Goal: Task Accomplishment & Management: Manage account settings

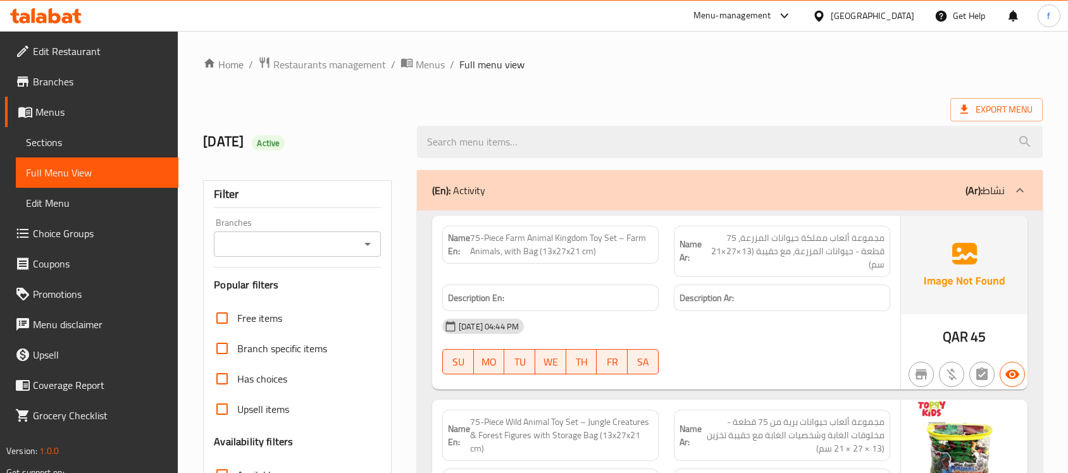
scroll to position [200, 0]
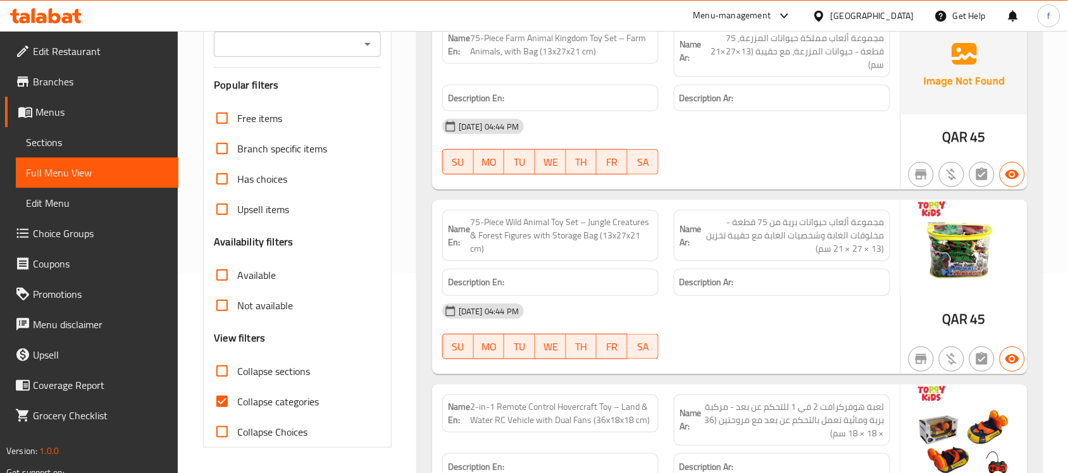
click at [226, 397] on input "Collapse categories" at bounding box center [222, 402] width 30 height 30
checkbox input "false"
click at [228, 372] on input "Collapse sections" at bounding box center [222, 371] width 30 height 30
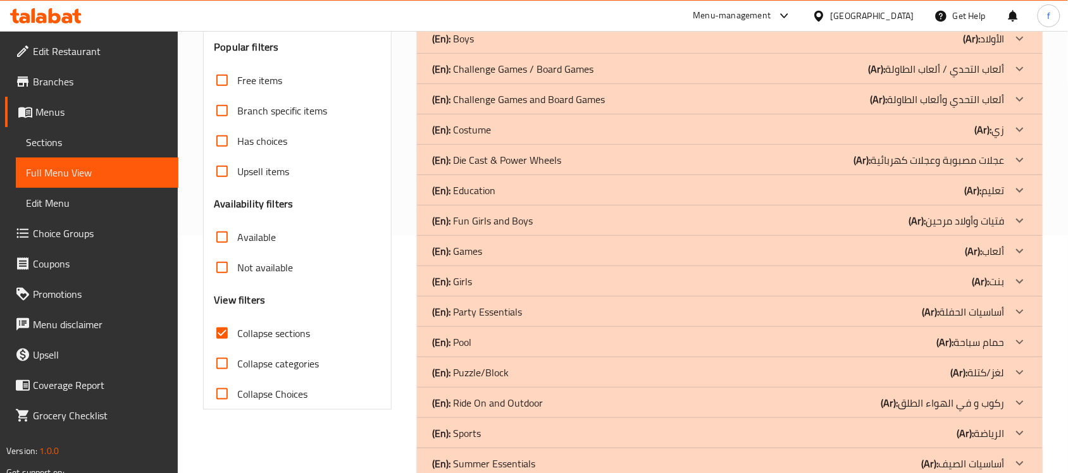
scroll to position [269, 0]
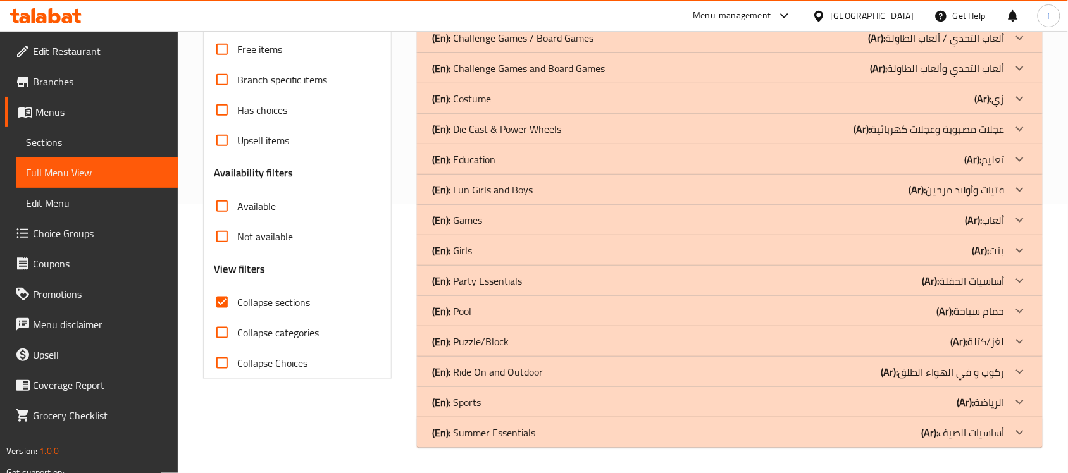
click at [1029, 437] on div at bounding box center [1020, 433] width 30 height 30
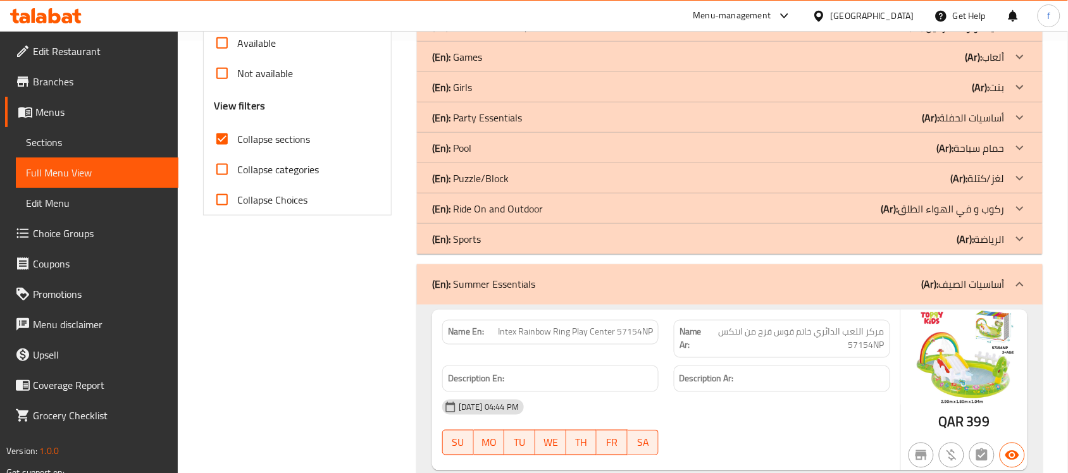
scroll to position [506, 0]
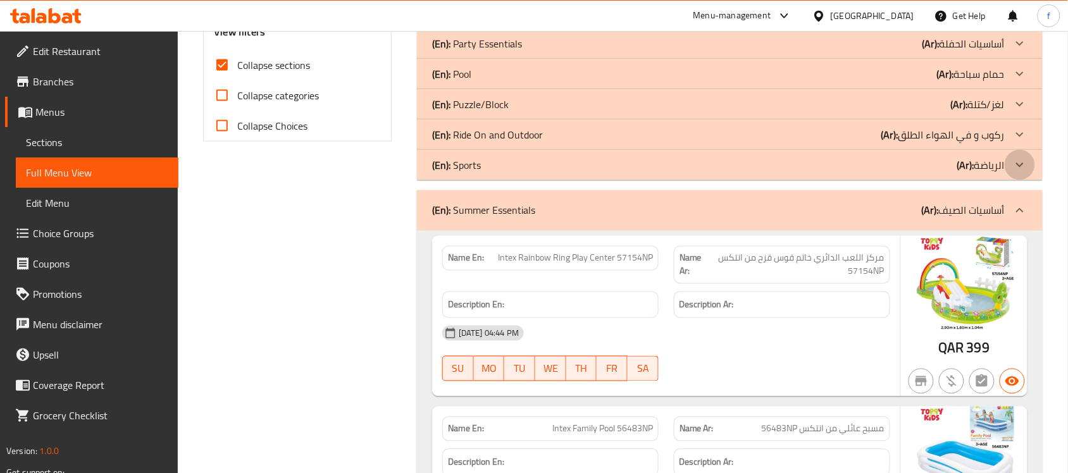
click at [1017, 163] on icon at bounding box center [1020, 165] width 15 height 15
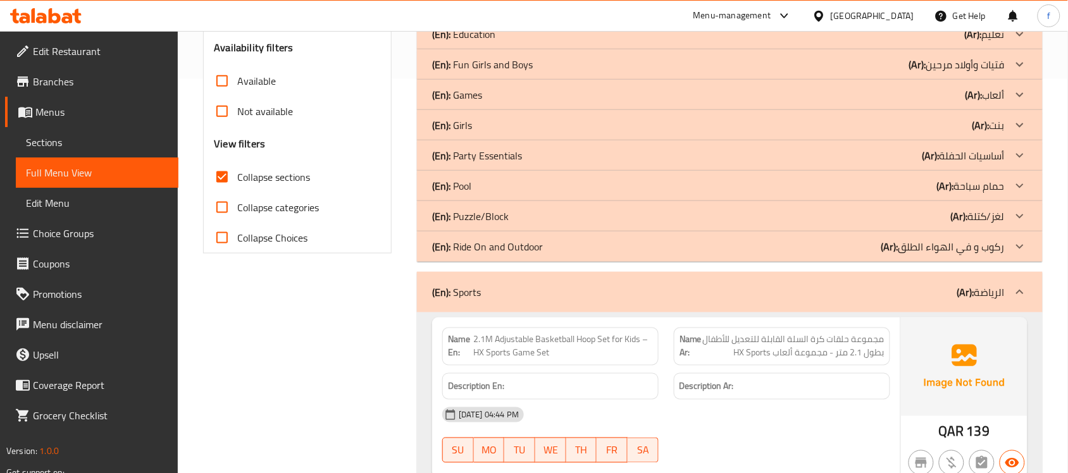
scroll to position [396, 0]
click at [217, 176] on input "Collapse sections" at bounding box center [222, 176] width 30 height 30
checkbox input "false"
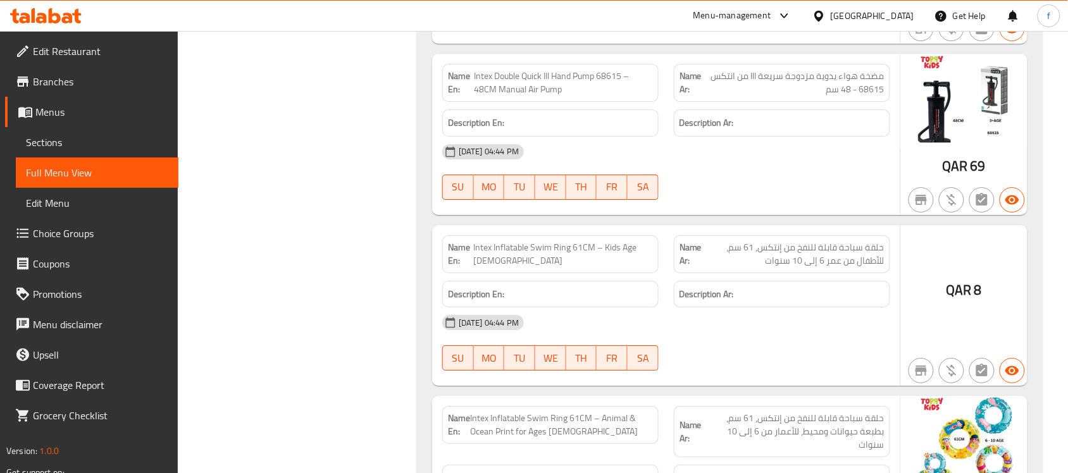
scroll to position [51614, 0]
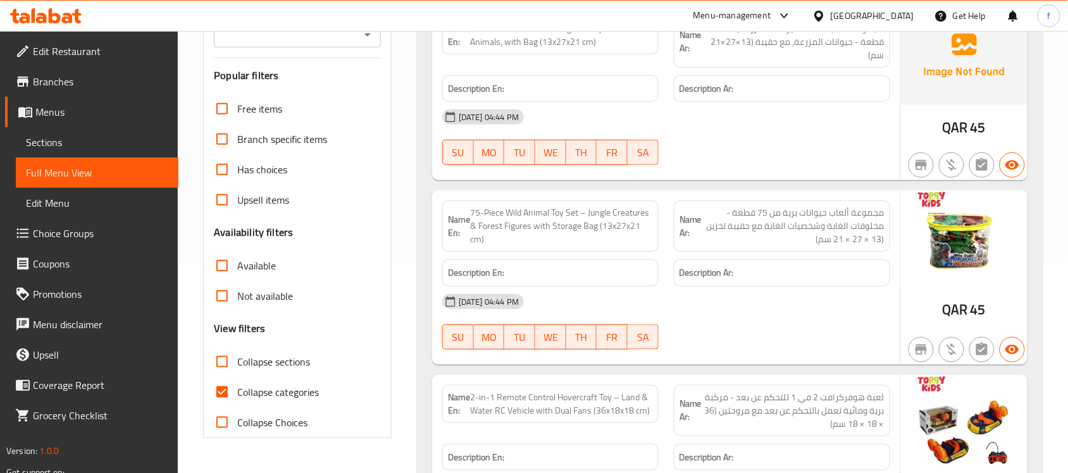
scroll to position [237, 0]
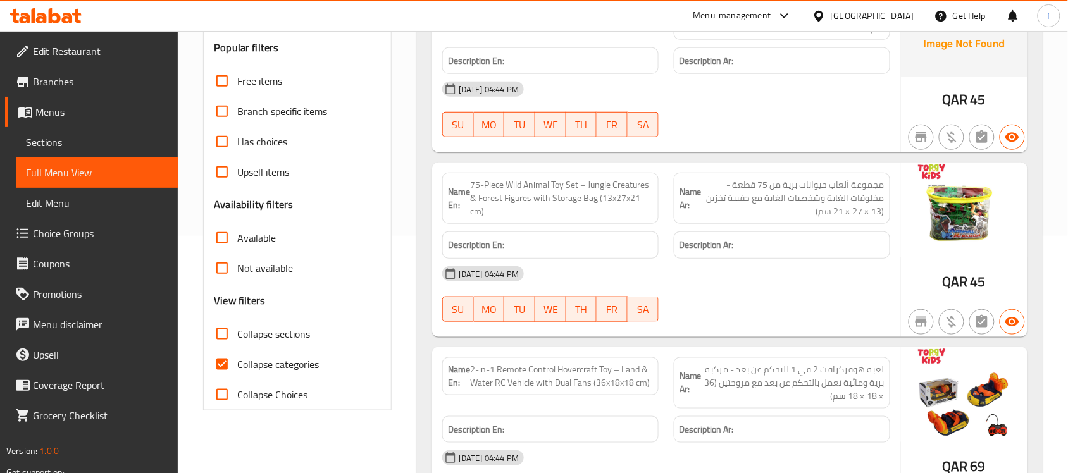
click at [228, 359] on input "Collapse categories" at bounding box center [222, 364] width 30 height 30
checkbox input "false"
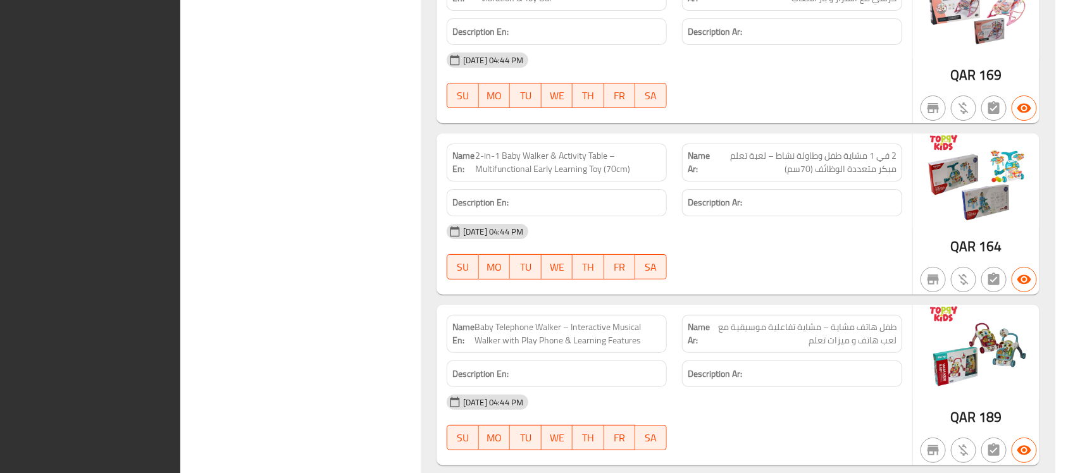
scroll to position [8985, 0]
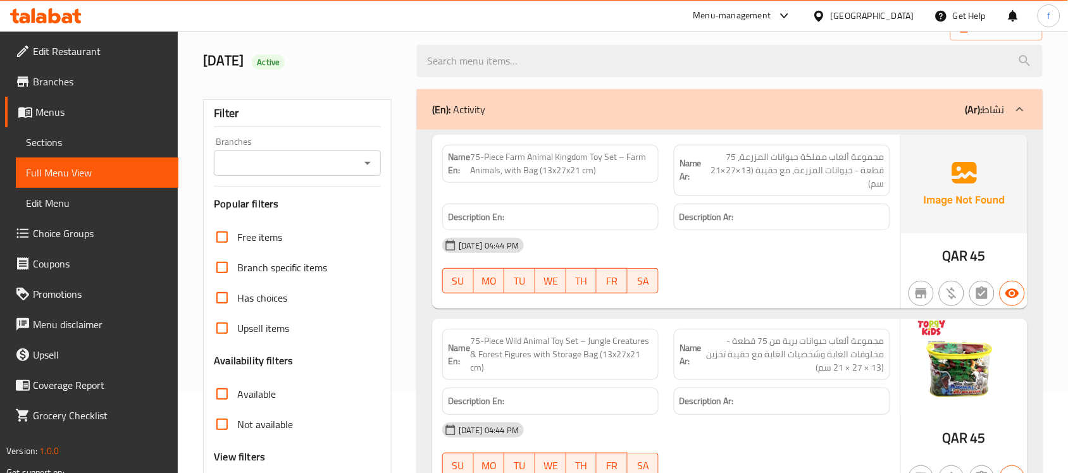
scroll to position [79, 0]
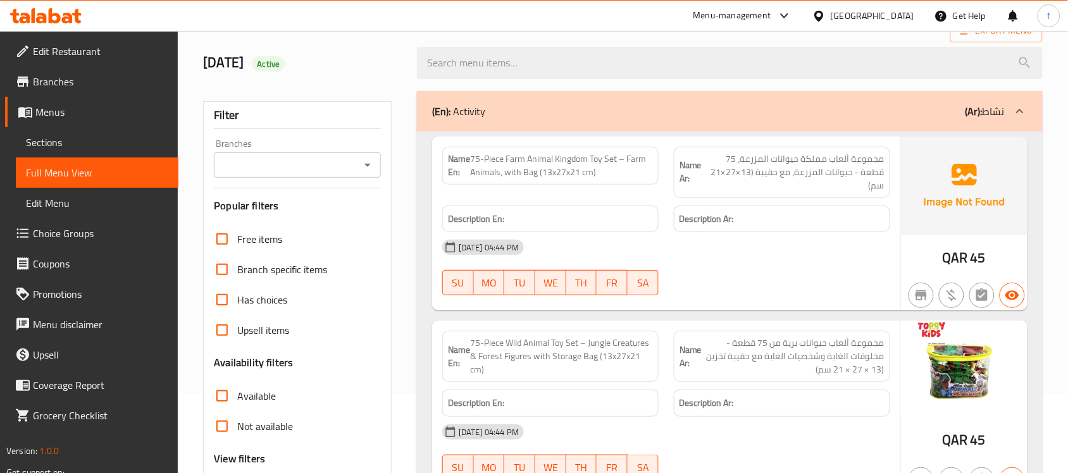
click at [1023, 108] on icon at bounding box center [1020, 111] width 15 height 15
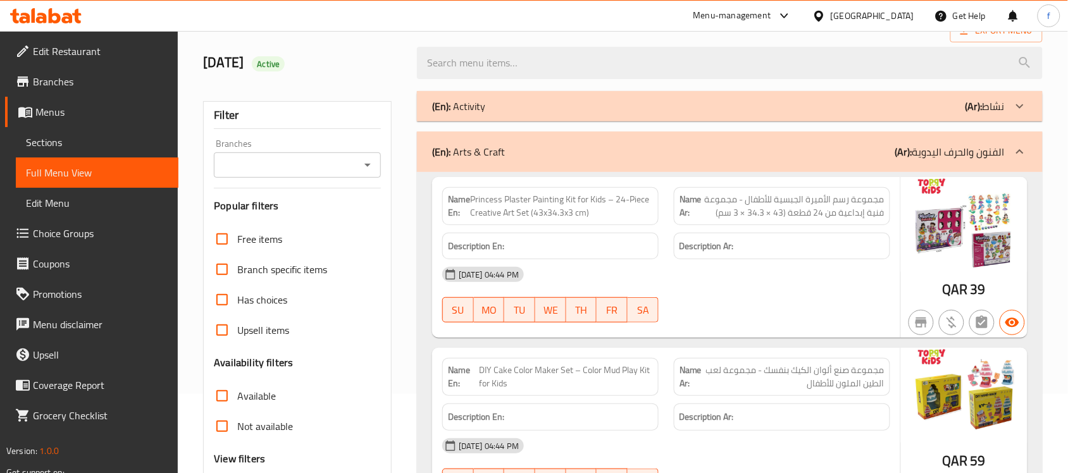
click at [1019, 152] on icon at bounding box center [1020, 151] width 8 height 4
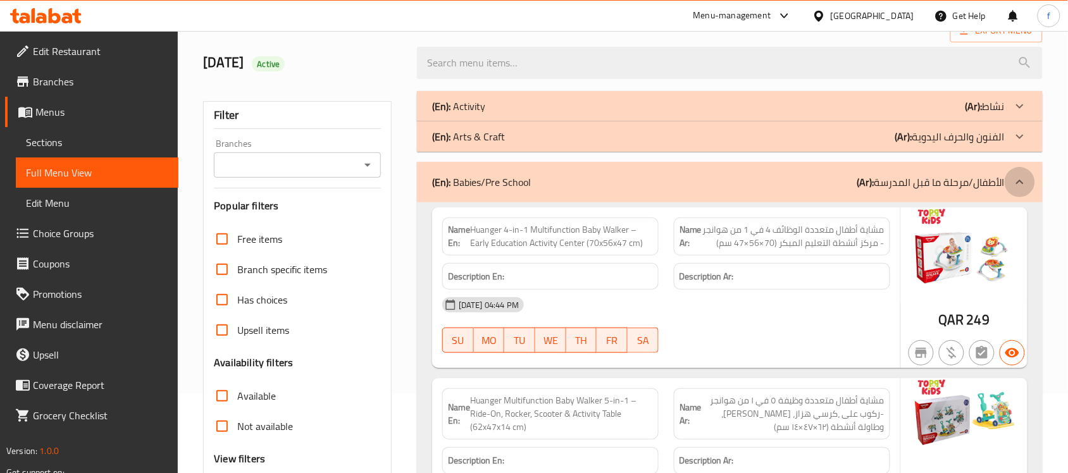
click at [1022, 181] on icon at bounding box center [1020, 182] width 15 height 15
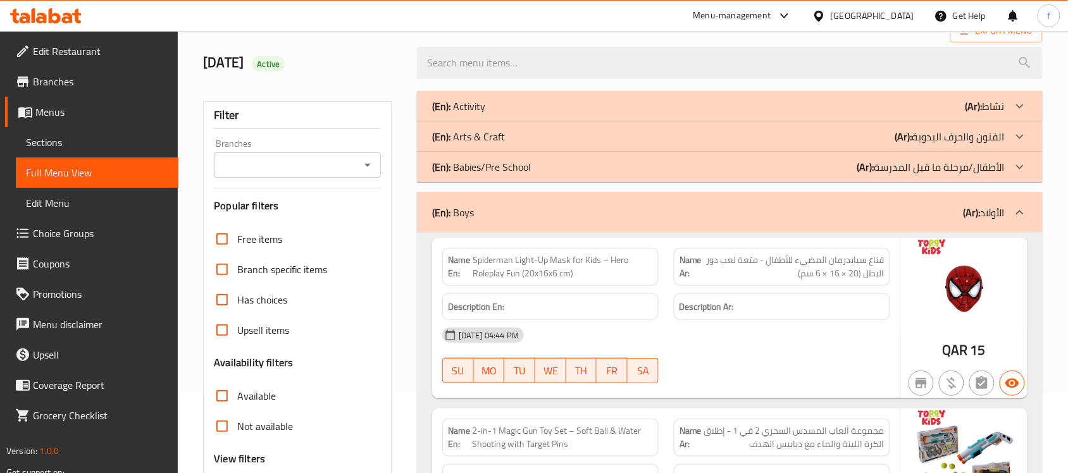
click at [1020, 210] on icon at bounding box center [1020, 212] width 15 height 15
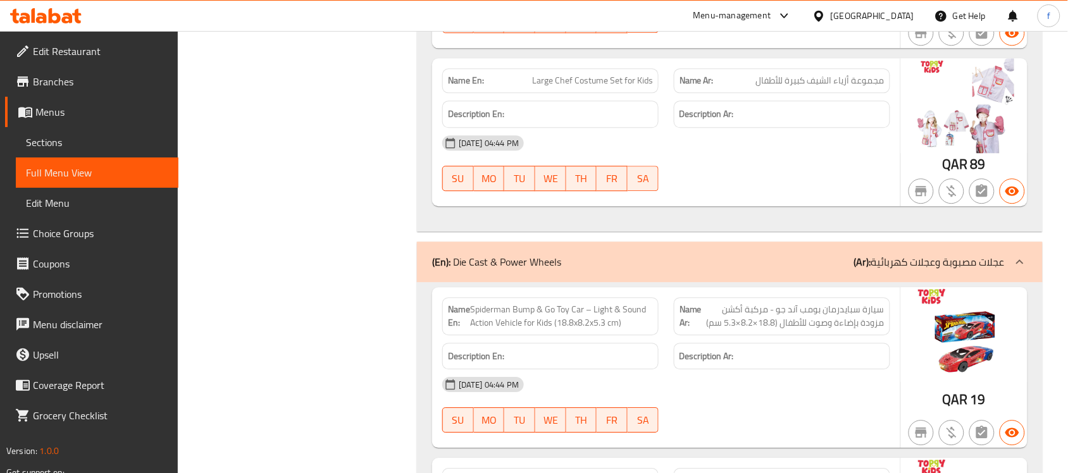
scroll to position [10838, 0]
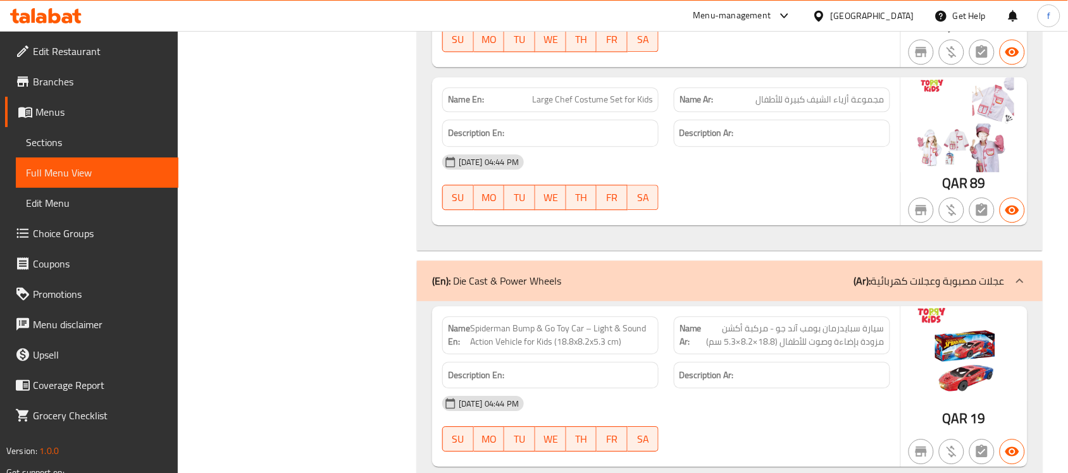
click at [1023, 283] on icon at bounding box center [1020, 280] width 8 height 4
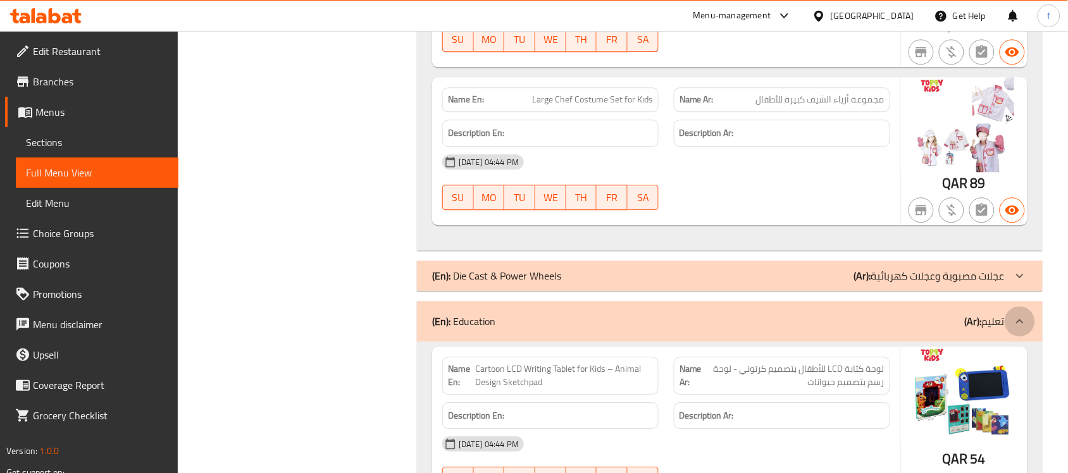
click at [1020, 329] on icon at bounding box center [1020, 321] width 15 height 15
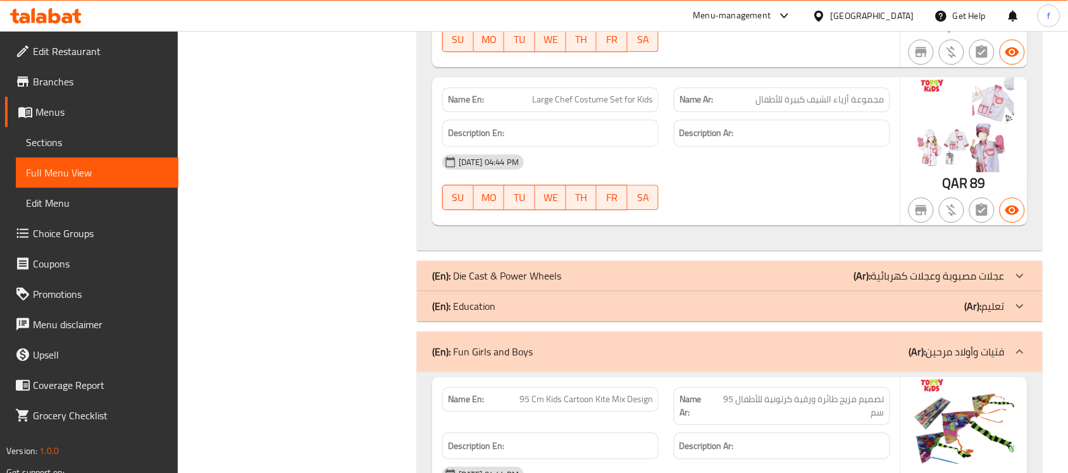
scroll to position [10917, 0]
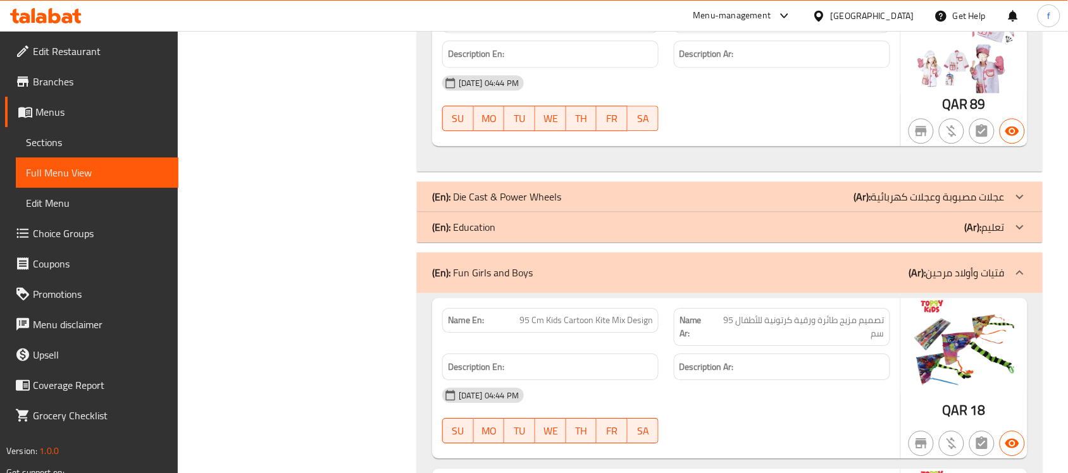
click at [1023, 275] on icon at bounding box center [1020, 272] width 8 height 4
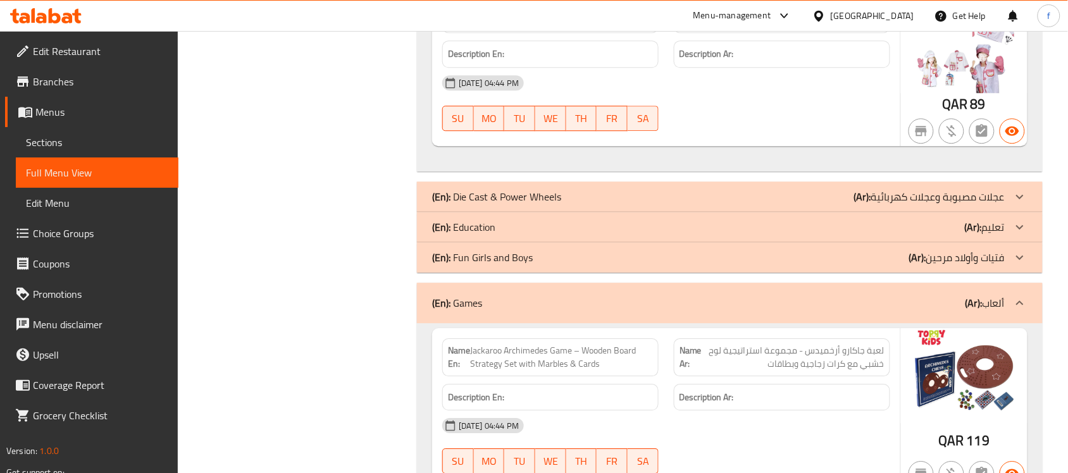
scroll to position [11155, 0]
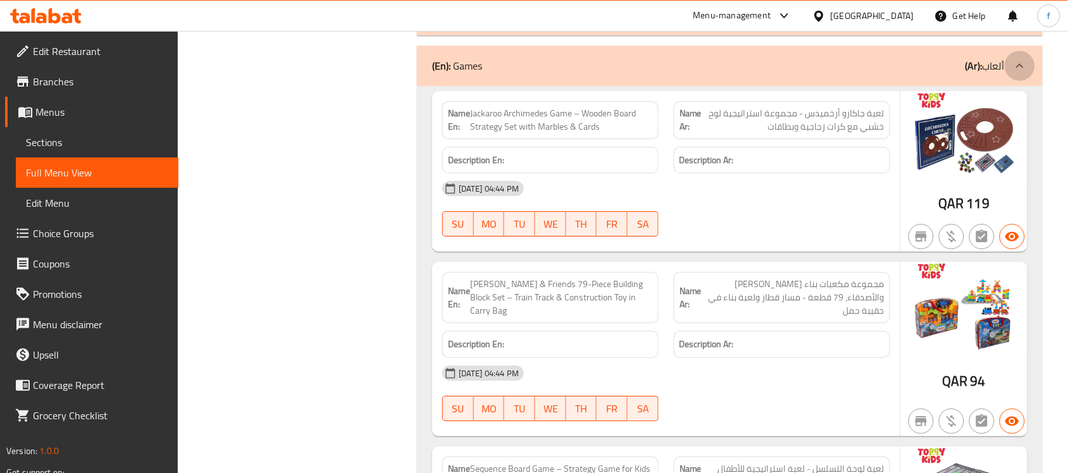
click at [1020, 73] on icon at bounding box center [1020, 65] width 15 height 15
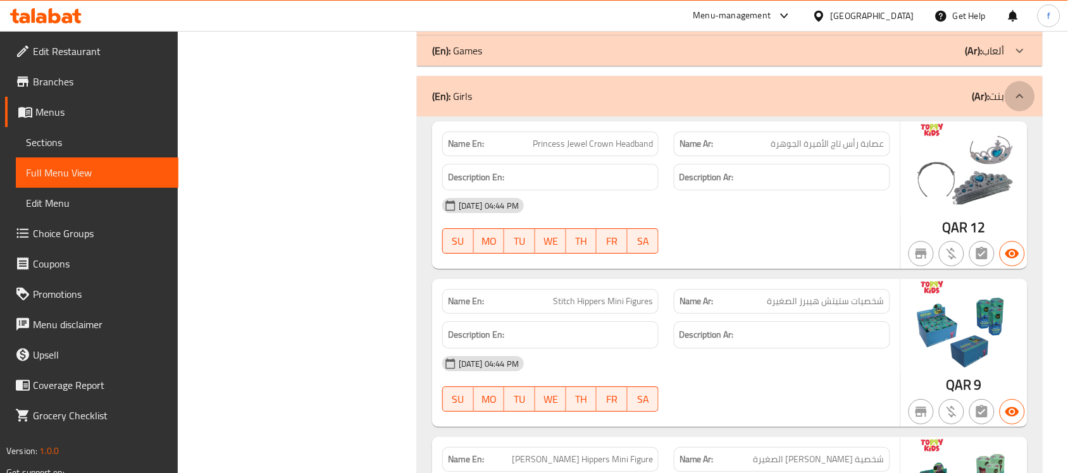
click at [1026, 104] on icon at bounding box center [1020, 96] width 15 height 15
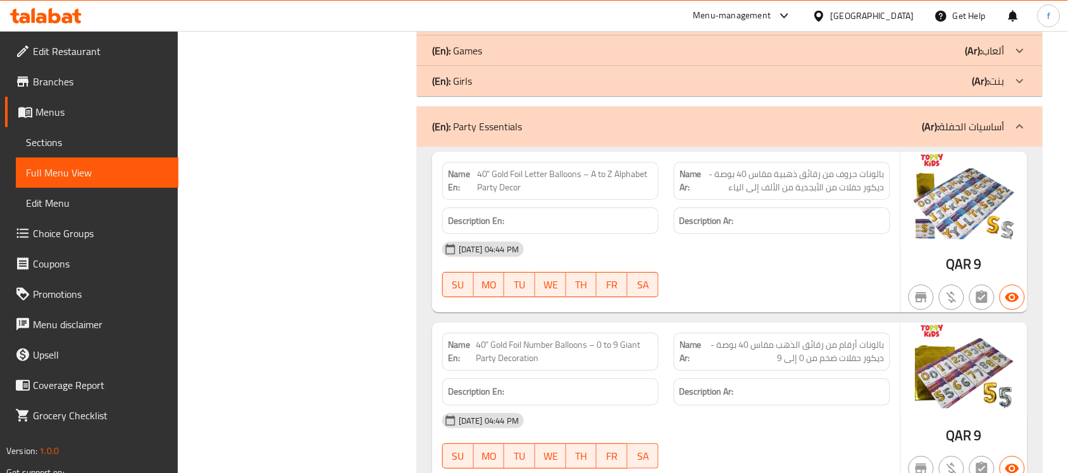
click at [1020, 134] on icon at bounding box center [1020, 126] width 15 height 15
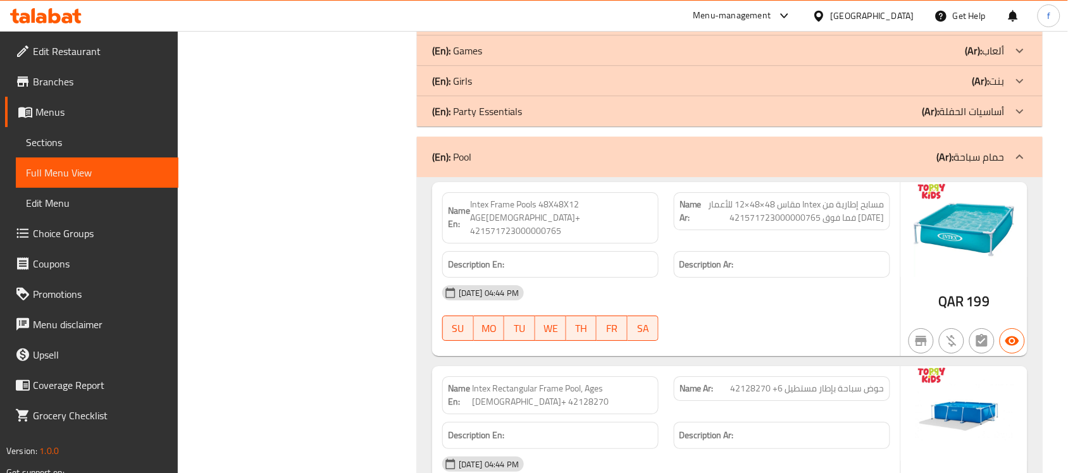
click at [1027, 165] on icon at bounding box center [1020, 156] width 15 height 15
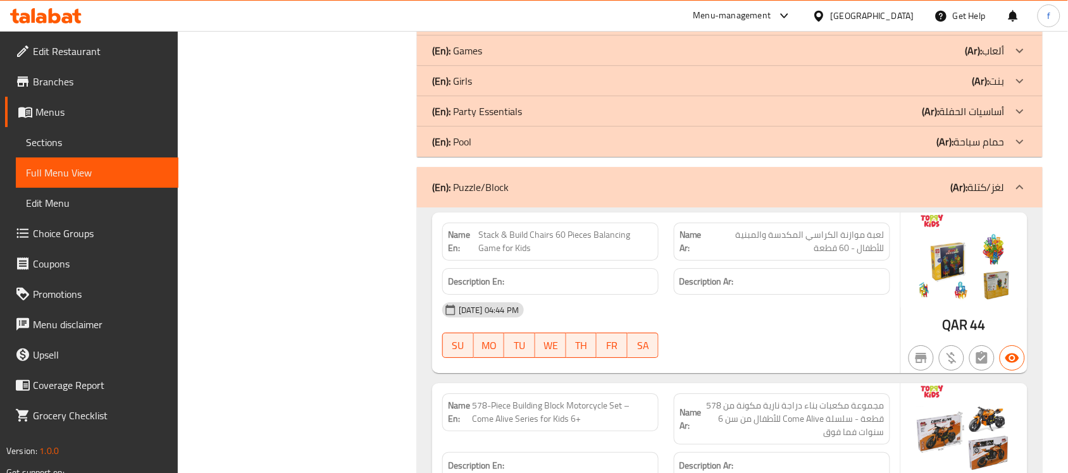
click at [1020, 195] on icon at bounding box center [1020, 187] width 15 height 15
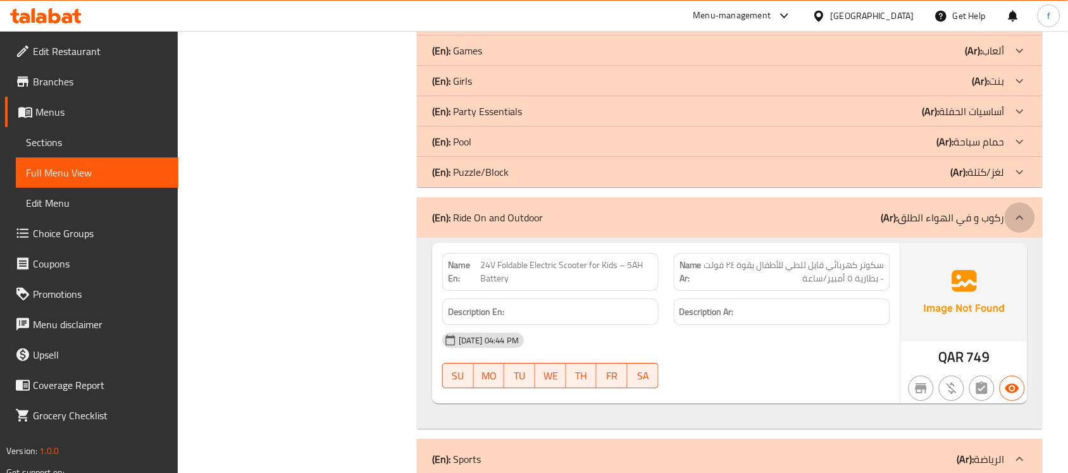
click at [1019, 225] on icon at bounding box center [1020, 217] width 15 height 15
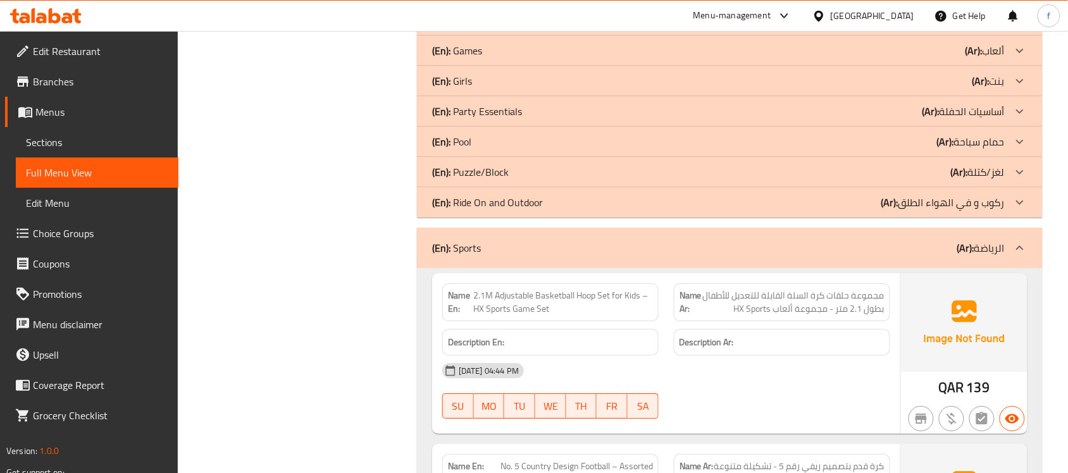
click at [1022, 259] on div at bounding box center [1020, 248] width 30 height 30
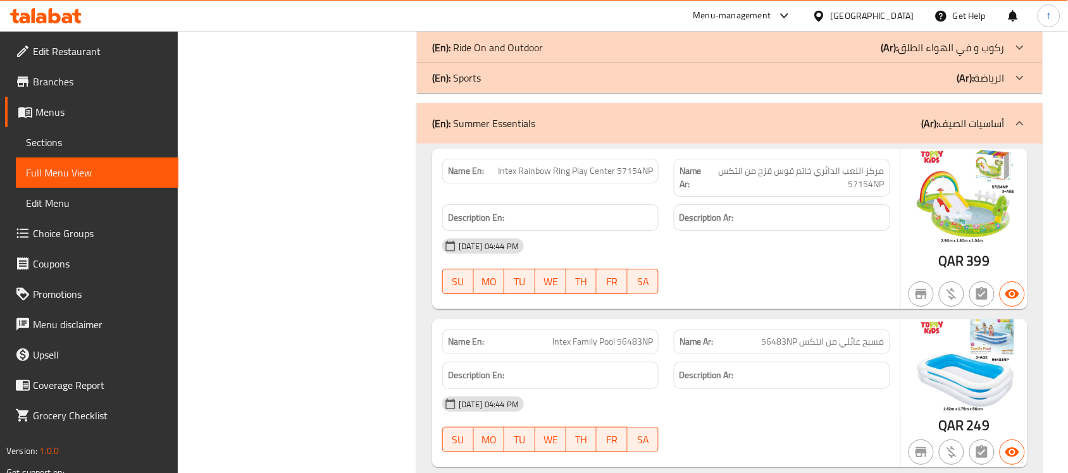
scroll to position [11313, 0]
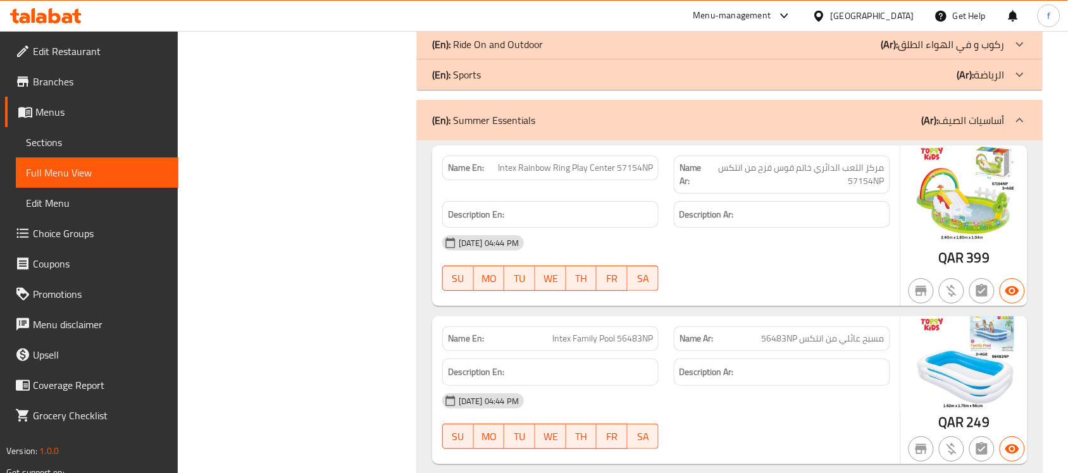
click at [1023, 128] on icon at bounding box center [1020, 120] width 15 height 15
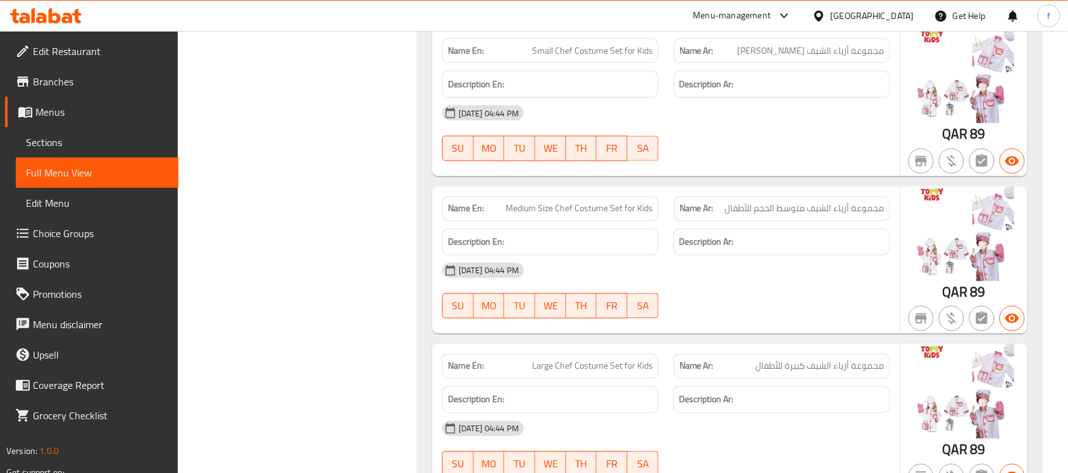
scroll to position [10097, 0]
